Goal: Check status: Check status

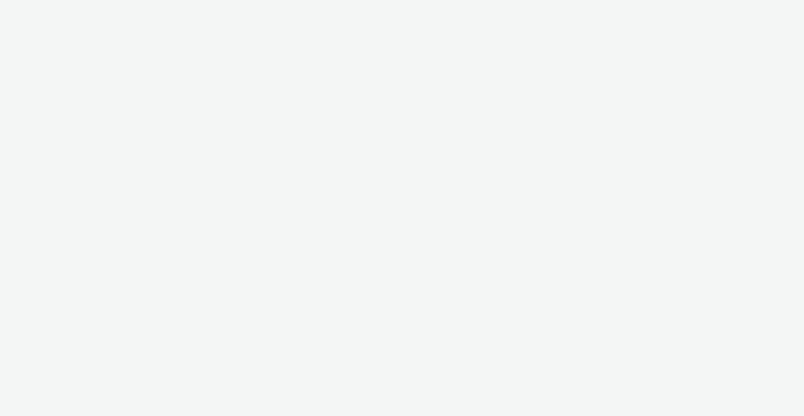
select select "11a7df10-284f-415c-b52a-427acf4c31ae"
select select "10bae079-8a11-4fca-8b47-9e5fc357b551"
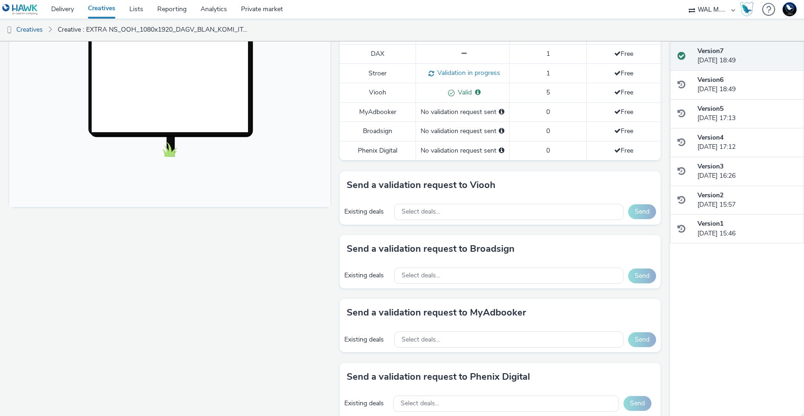
scroll to position [236, 0]
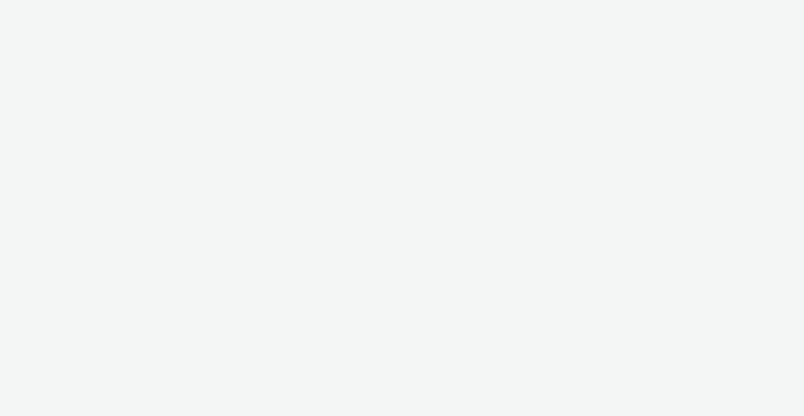
select select "10bae079-8a11-4fca-8b47-9e5fc357b551"
